Goal: Information Seeking & Learning: Learn about a topic

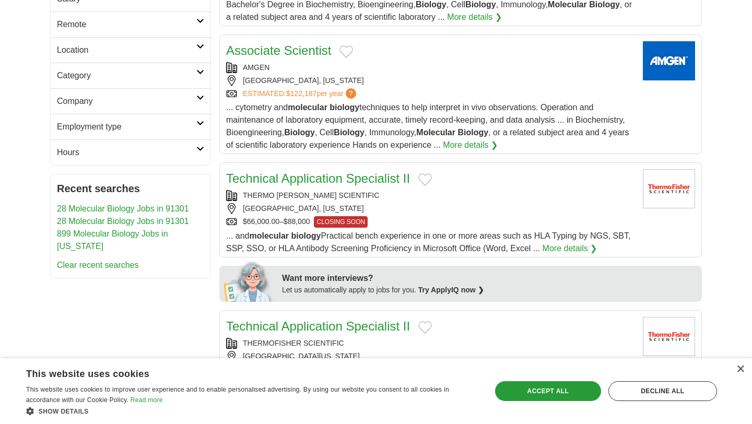
scroll to position [243, 0]
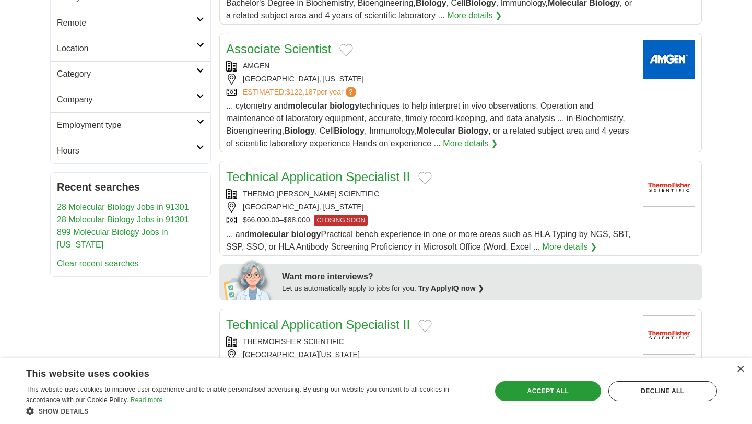
click at [154, 205] on link "28 Molecular Biology Jobs in 91301" at bounding box center [123, 207] width 132 height 9
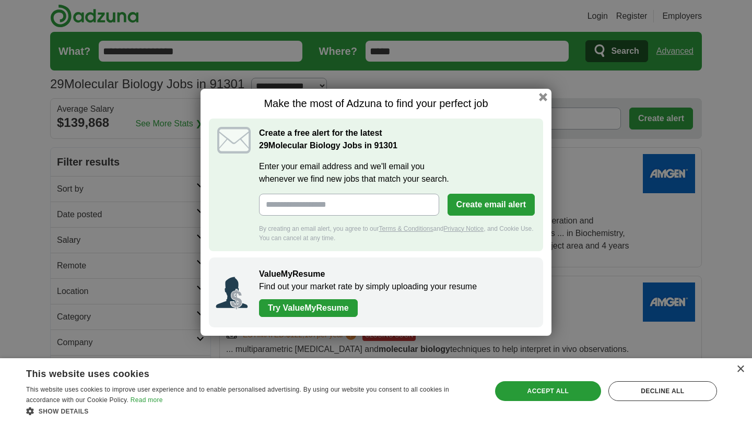
click at [324, 305] on link "Try ValueMyResume" at bounding box center [308, 308] width 99 height 18
click at [543, 98] on button "button" at bounding box center [542, 96] width 11 height 11
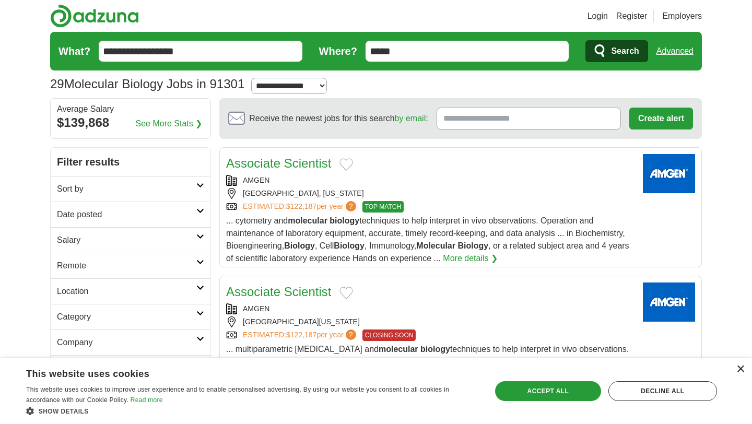
click at [740, 365] on div "×" at bounding box center [740, 369] width 8 height 8
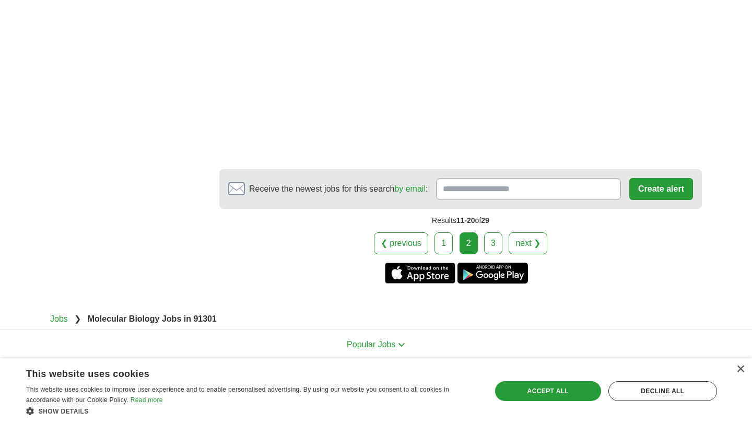
scroll to position [1783, 0]
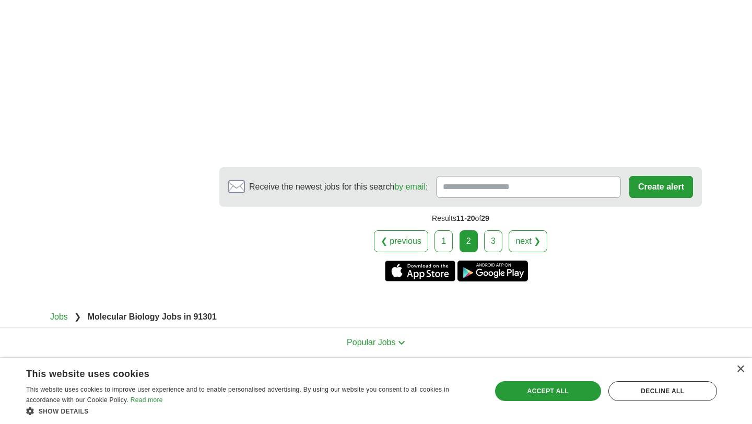
click at [490, 243] on link "3" at bounding box center [493, 241] width 18 height 22
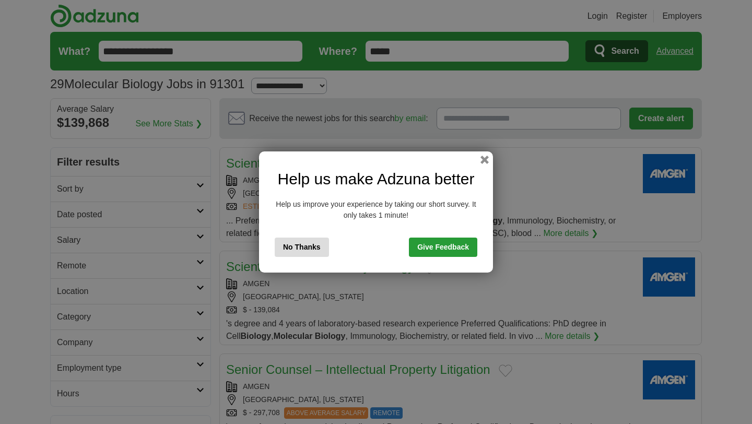
click at [323, 252] on button "No Thanks" at bounding box center [302, 246] width 54 height 19
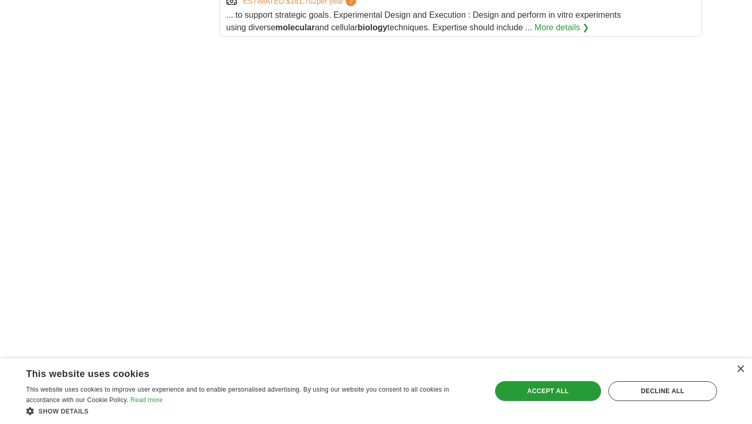
scroll to position [1180, 0]
